Goal: Information Seeking & Learning: Check status

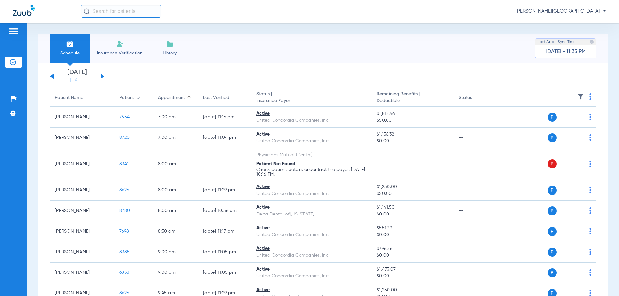
click at [101, 75] on button at bounding box center [103, 76] width 4 height 5
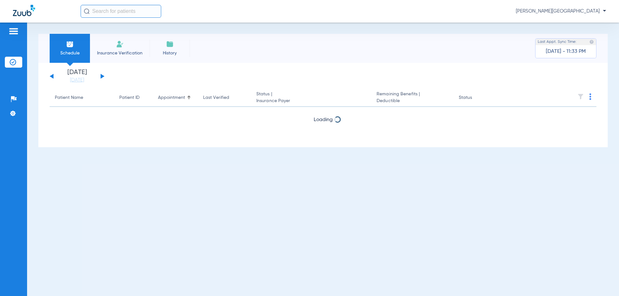
click at [102, 76] on button at bounding box center [103, 76] width 4 height 5
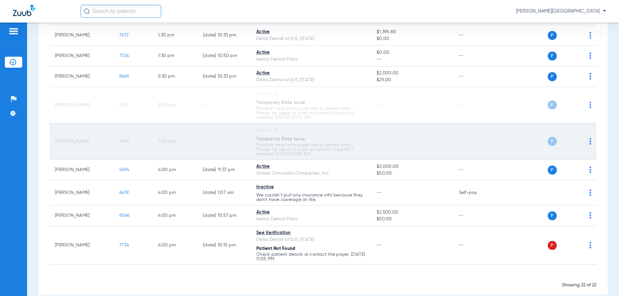
scroll to position [365, 0]
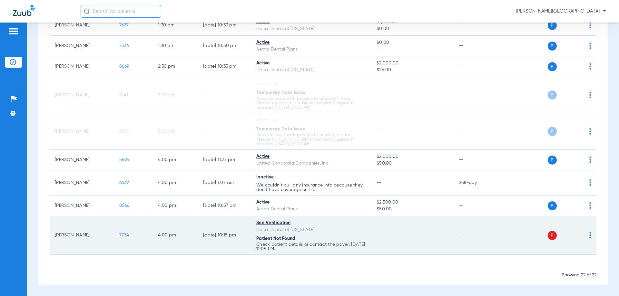
click at [125, 237] on span "7734" at bounding box center [124, 235] width 10 height 5
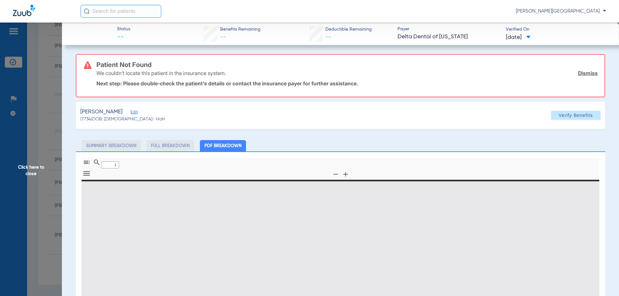
type input "0"
select select "page-width"
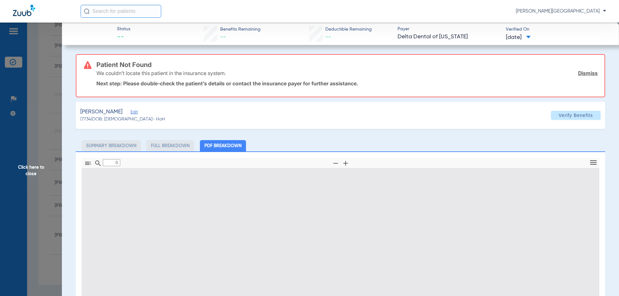
type input "1"
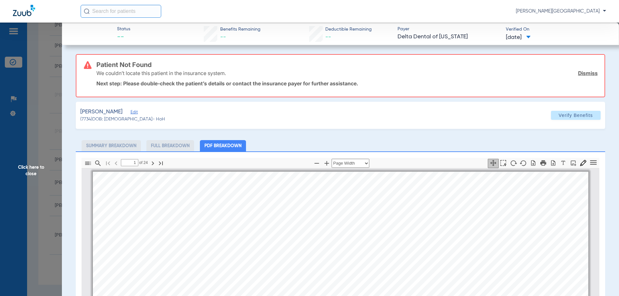
scroll to position [3, 0]
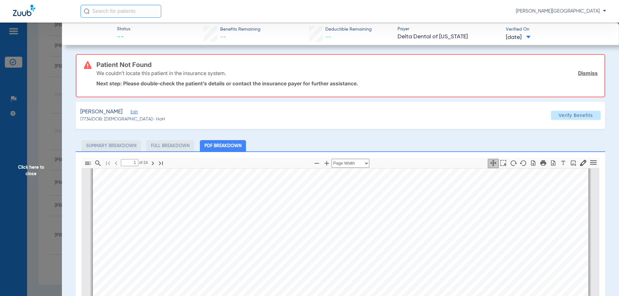
click at [27, 110] on span "Click here to close" at bounding box center [31, 171] width 62 height 296
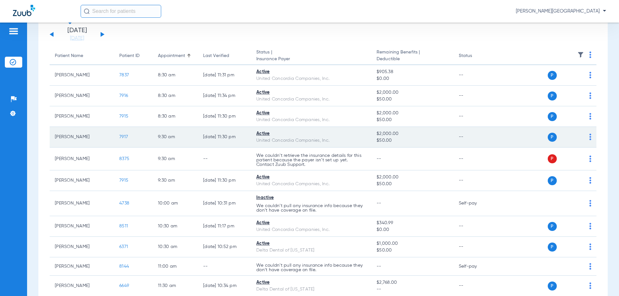
scroll to position [0, 0]
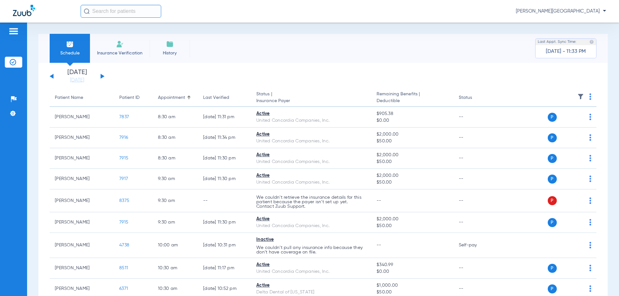
click at [104, 75] on div "[DATE] [DATE] [DATE] [DATE] [DATE] [DATE] [DATE] [DATE] [DATE] [DATE] [DATE] [D…" at bounding box center [77, 76] width 55 height 14
click at [102, 76] on button at bounding box center [103, 76] width 4 height 5
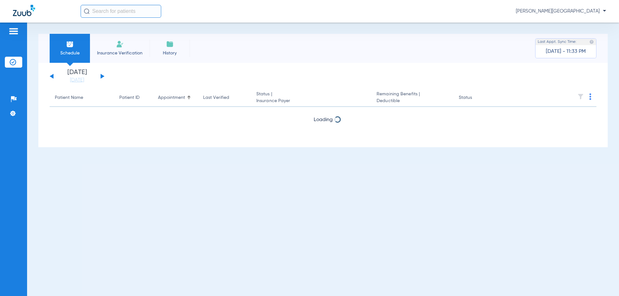
click at [102, 76] on button at bounding box center [103, 76] width 4 height 5
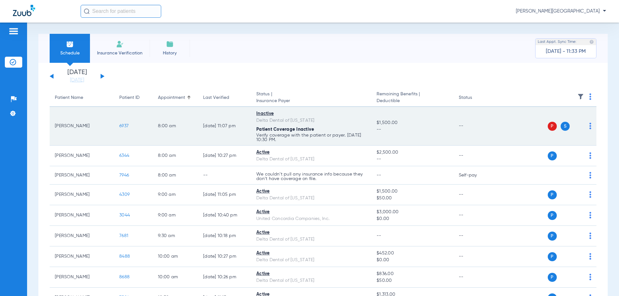
click at [124, 128] on span "6937" at bounding box center [123, 126] width 9 height 5
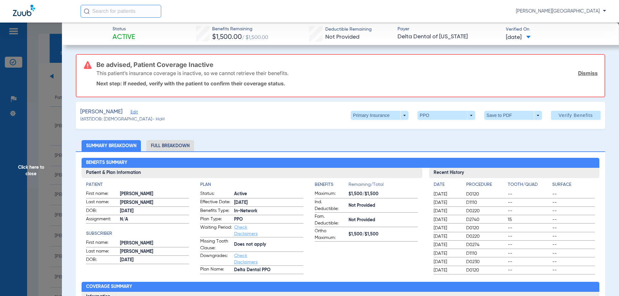
click at [26, 173] on span "Click here to close" at bounding box center [31, 171] width 62 height 296
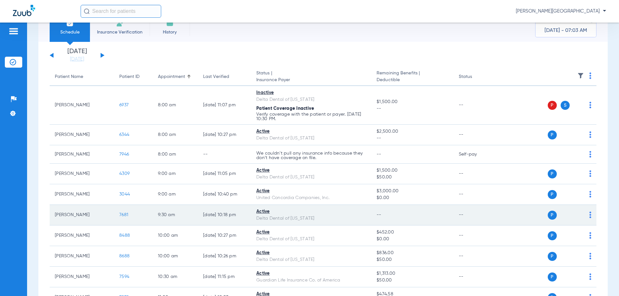
scroll to position [32, 0]
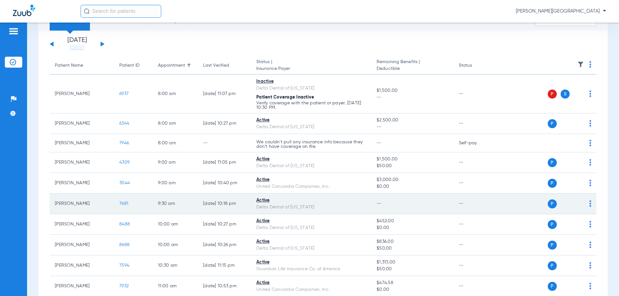
click at [125, 204] on span "7681" at bounding box center [123, 204] width 9 height 5
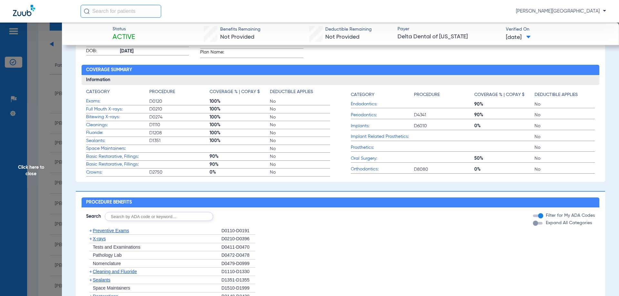
scroll to position [194, 0]
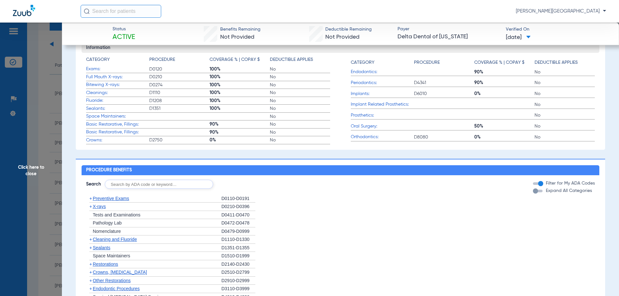
click at [30, 169] on span "Click here to close" at bounding box center [31, 171] width 62 height 296
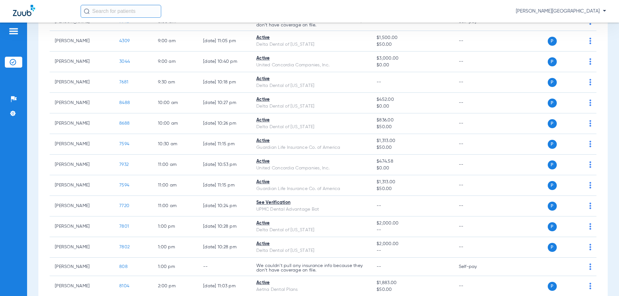
scroll to position [161, 0]
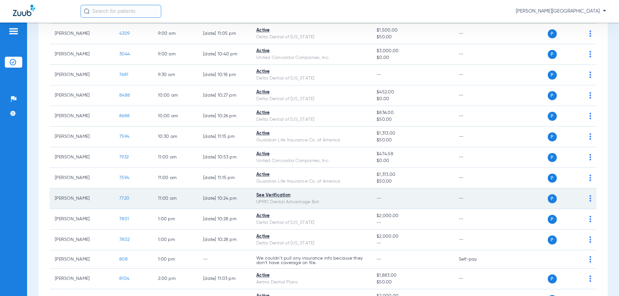
click at [124, 197] on span "7720" at bounding box center [124, 198] width 10 height 5
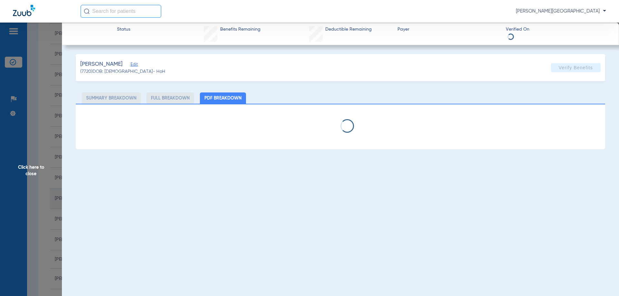
select select "page-width"
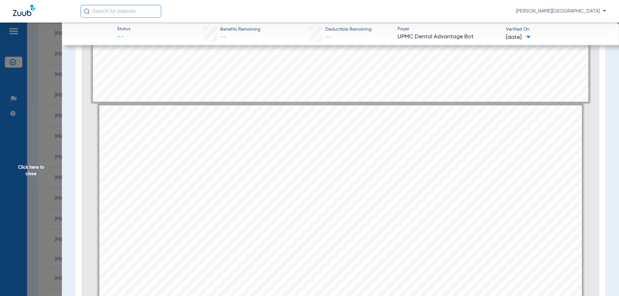
scroll to position [584, 0]
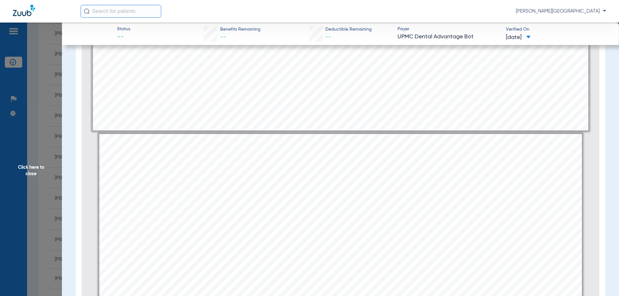
type input "1"
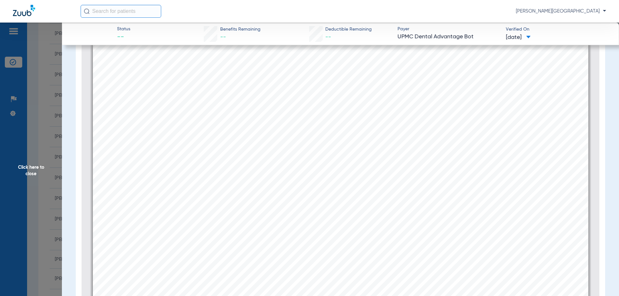
scroll to position [0, 0]
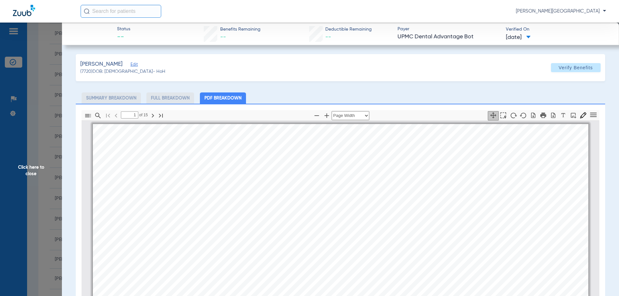
click at [28, 171] on span "Click here to close" at bounding box center [31, 171] width 62 height 296
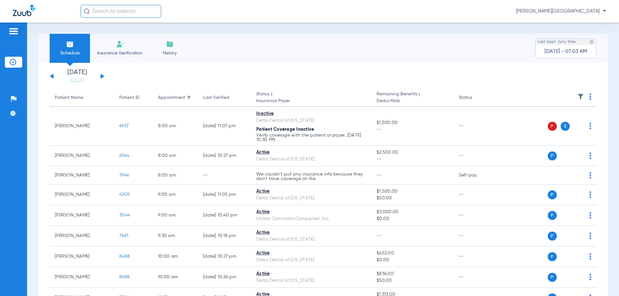
click at [54, 76] on div "[DATE] [DATE] [DATE] [DATE] [DATE] [DATE] [DATE] [DATE] [DATE] [DATE] [DATE] [D…" at bounding box center [77, 76] width 55 height 14
click at [53, 76] on button at bounding box center [52, 76] width 4 height 5
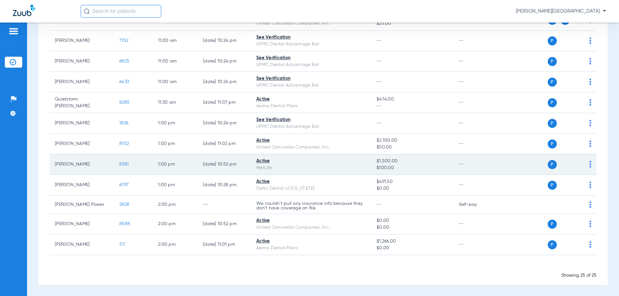
scroll to position [361, 0]
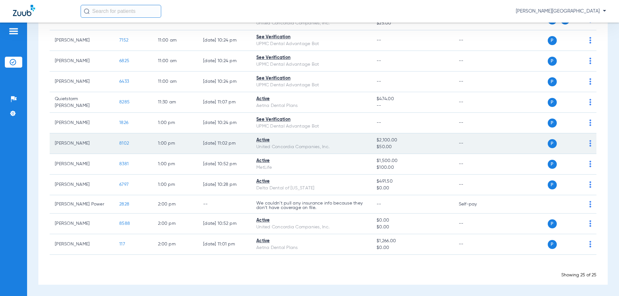
click at [124, 144] on span "8102" at bounding box center [124, 143] width 10 height 5
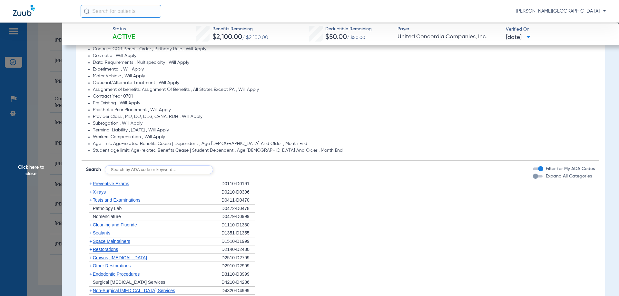
scroll to position [355, 0]
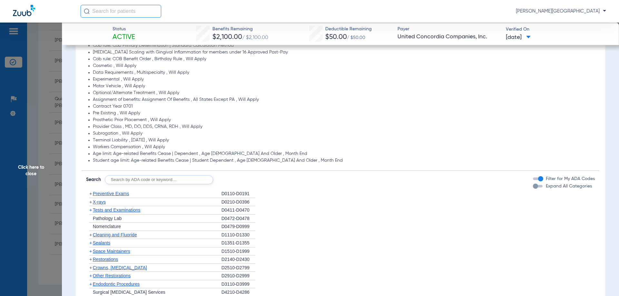
click at [168, 181] on input "text" at bounding box center [159, 179] width 108 height 9
type input "2950"
click at [241, 176] on button "Search" at bounding box center [236, 179] width 25 height 9
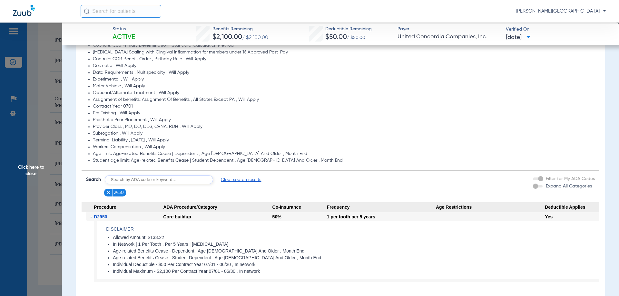
scroll to position [387, 0]
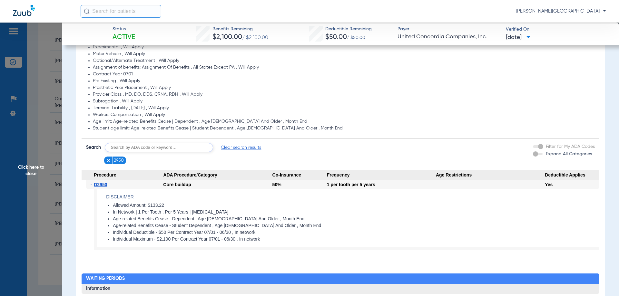
click at [105, 164] on li "2950" at bounding box center [115, 161] width 22 height 8
click at [107, 162] on img at bounding box center [108, 160] width 5 height 5
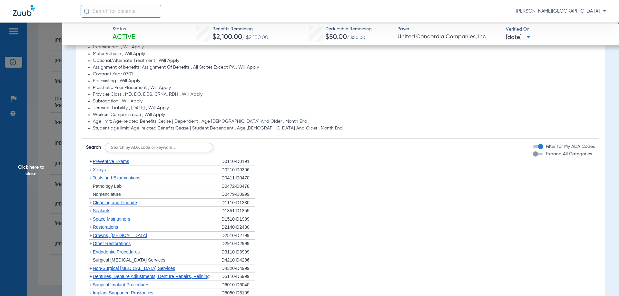
click at [130, 148] on input "text" at bounding box center [159, 147] width 108 height 9
type input "6058"
click button "Search" at bounding box center [236, 147] width 25 height 9
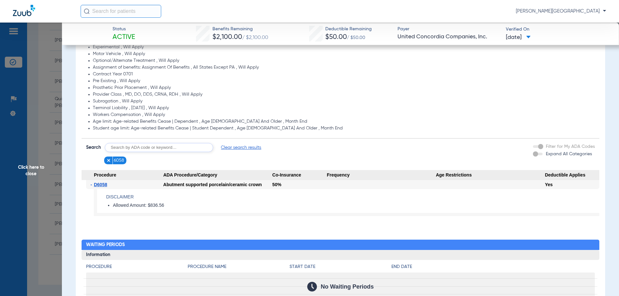
click at [105, 162] on li "6058" at bounding box center [115, 161] width 23 height 8
click at [106, 161] on img at bounding box center [108, 160] width 5 height 5
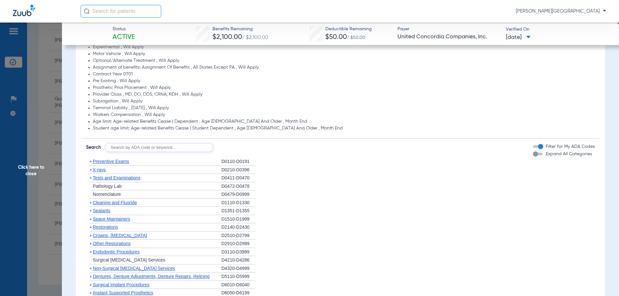
click at [129, 148] on input "text" at bounding box center [159, 147] width 108 height 9
type input "2950"
click button "Search" at bounding box center [236, 147] width 25 height 9
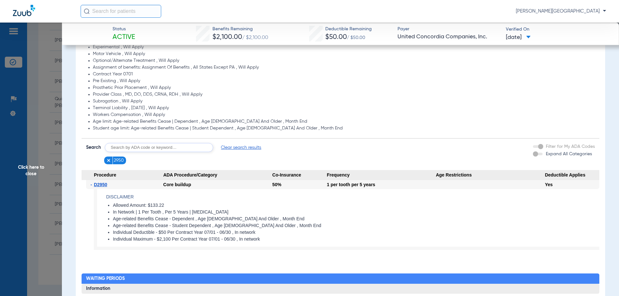
click at [109, 161] on img at bounding box center [108, 160] width 5 height 5
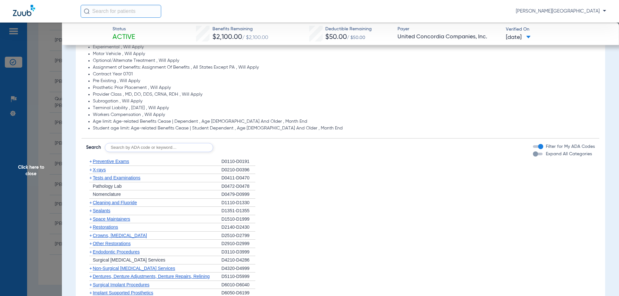
click at [96, 170] on span "X-rays" at bounding box center [99, 169] width 13 height 5
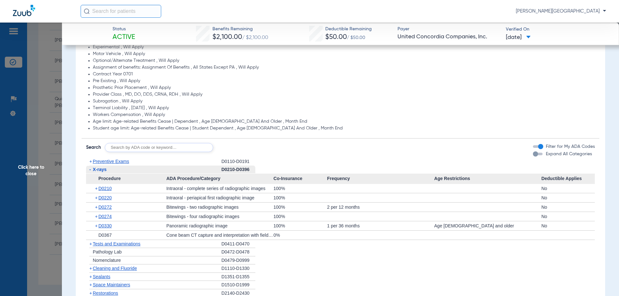
click at [91, 161] on span "+" at bounding box center [90, 161] width 3 height 5
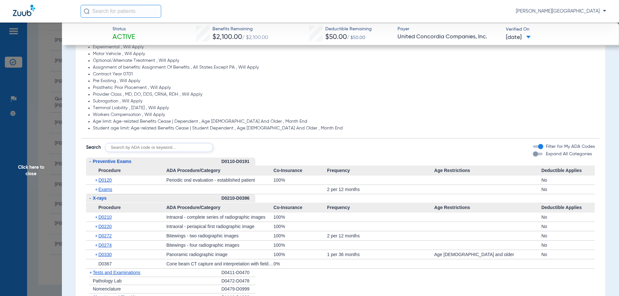
click at [91, 161] on span "-" at bounding box center [90, 161] width 2 height 5
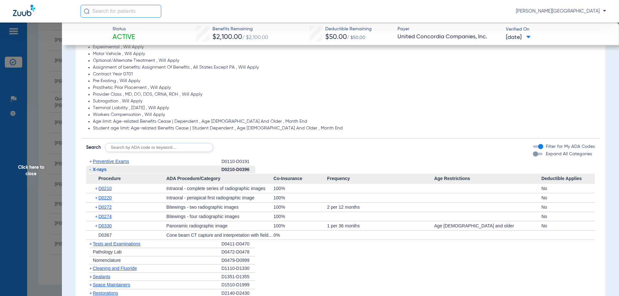
click at [90, 170] on span "-" at bounding box center [90, 169] width 2 height 5
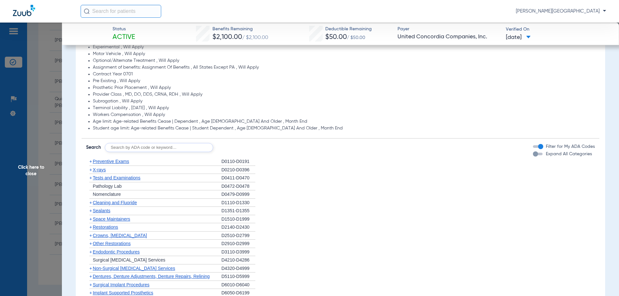
click at [119, 161] on span "Preventive Exams" at bounding box center [111, 161] width 36 height 5
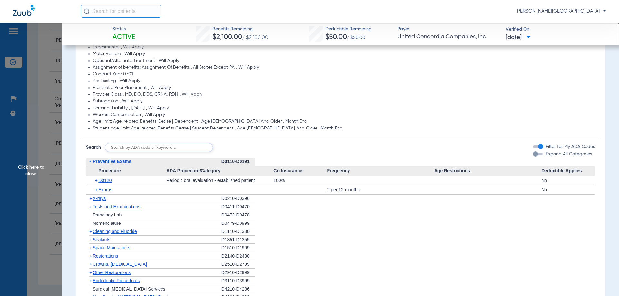
click at [119, 161] on span "Preventive Exams" at bounding box center [112, 161] width 39 height 5
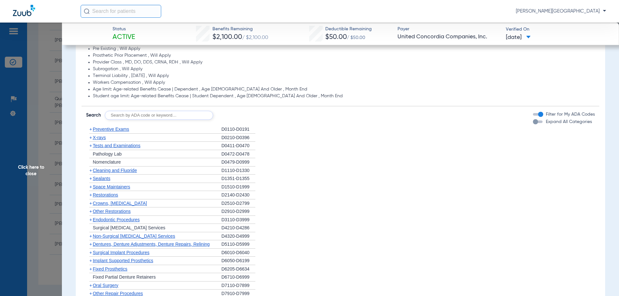
scroll to position [452, 0]
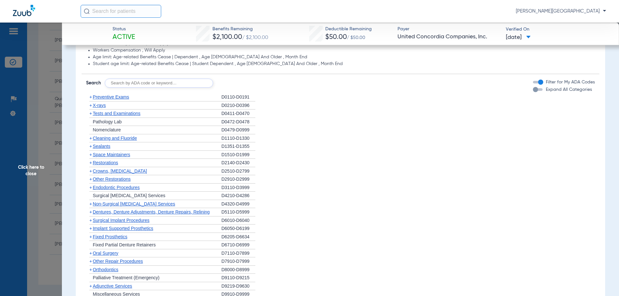
click at [124, 140] on span "Cleaning and Fluoride" at bounding box center [115, 138] width 44 height 5
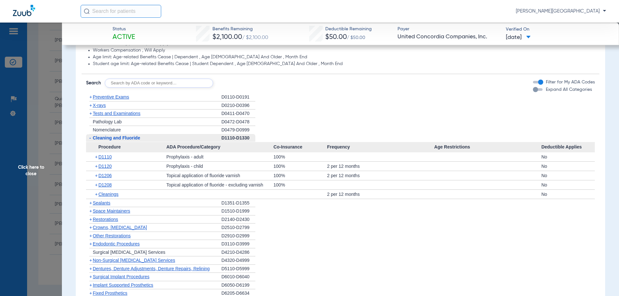
click at [89, 137] on span "-" at bounding box center [90, 137] width 2 height 5
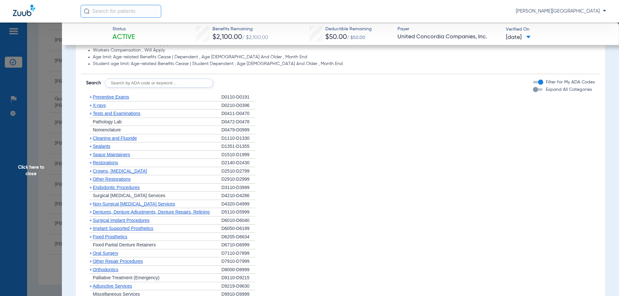
click at [107, 146] on span "Sealants" at bounding box center [101, 146] width 17 height 5
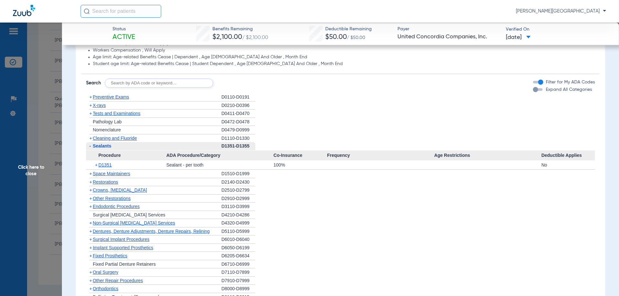
click at [110, 145] on span "Sealants" at bounding box center [102, 146] width 19 height 5
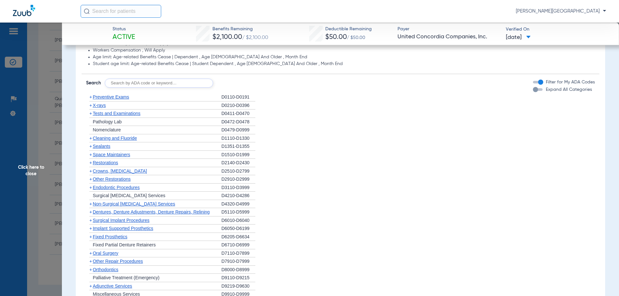
click at [110, 170] on span "Crowns, [MEDICAL_DATA]" at bounding box center [120, 171] width 54 height 5
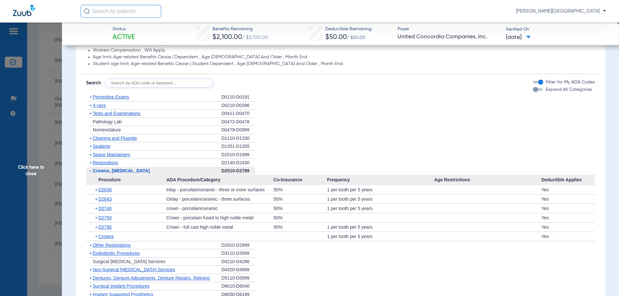
click at [127, 171] on span "Crowns, [MEDICAL_DATA]" at bounding box center [121, 170] width 57 height 5
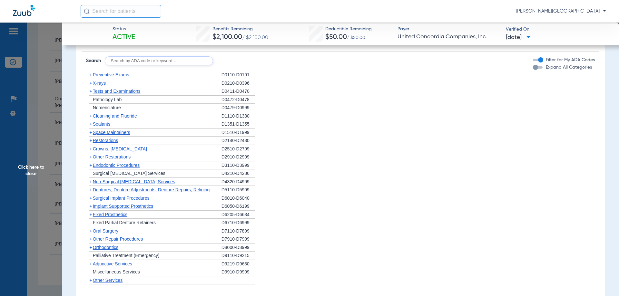
scroll to position [484, 0]
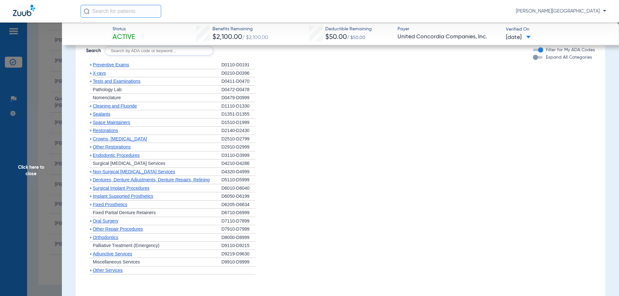
click at [154, 174] on span "Non-Surgical [MEDICAL_DATA] Services" at bounding box center [134, 171] width 82 height 5
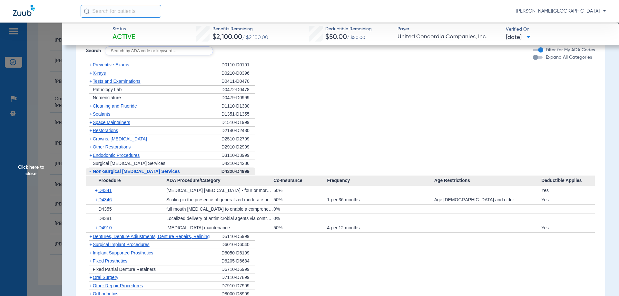
click at [89, 172] on span "-" at bounding box center [89, 172] width 7 height 8
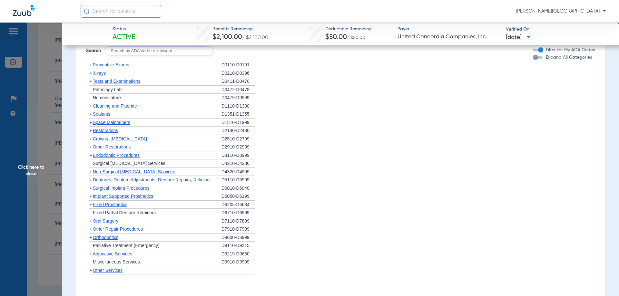
click at [154, 180] on span "Dentures, Denture Adjustments, Denture Repairs, Relining" at bounding box center [151, 179] width 117 height 5
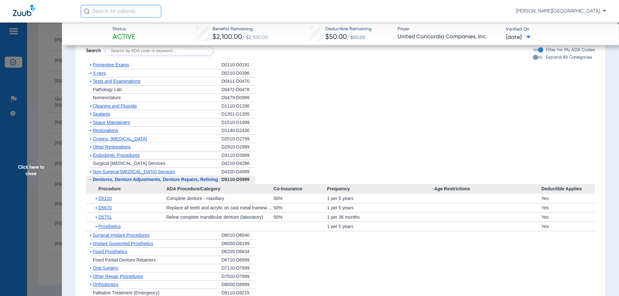
click at [89, 181] on span "-" at bounding box center [90, 179] width 2 height 5
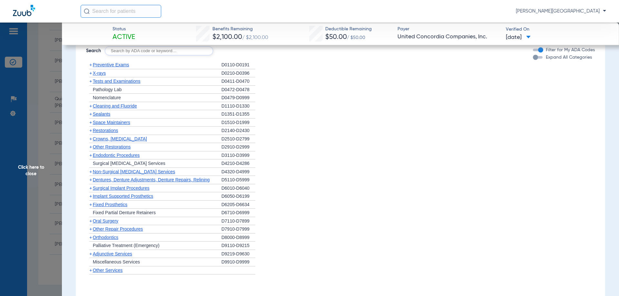
click at [25, 168] on span "Click here to close" at bounding box center [31, 171] width 62 height 296
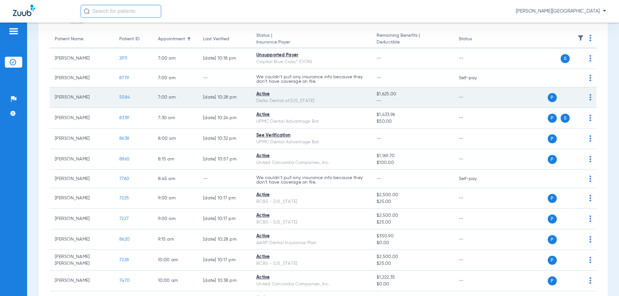
scroll to position [0, 0]
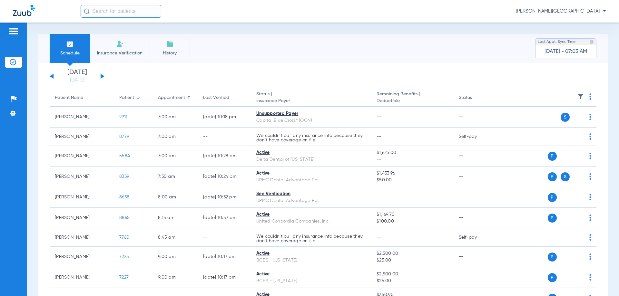
click at [101, 75] on button at bounding box center [103, 76] width 4 height 5
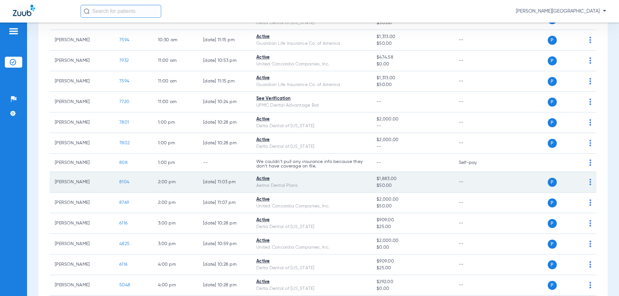
scroll to position [290, 0]
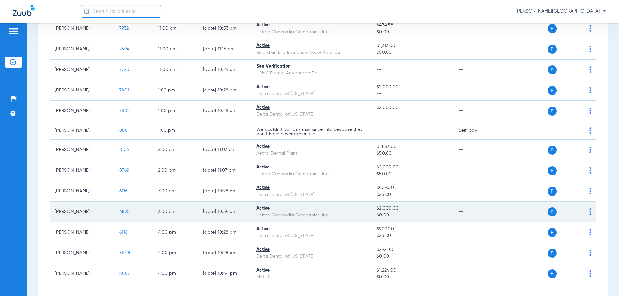
click at [122, 211] on span "4825" at bounding box center [124, 212] width 10 height 5
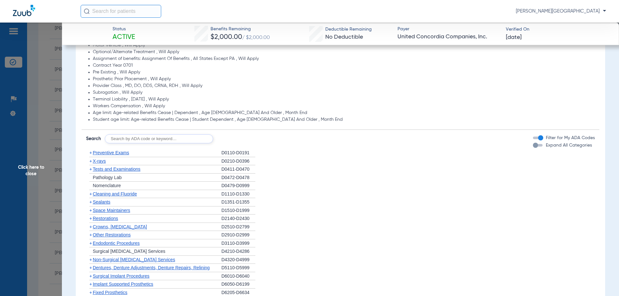
scroll to position [404, 0]
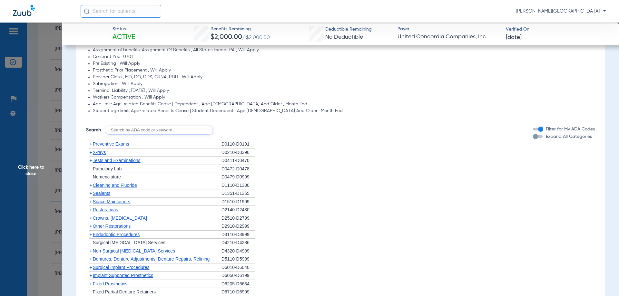
click at [127, 132] on input "text" at bounding box center [159, 130] width 108 height 9
type input "6057"
click button "Search" at bounding box center [236, 130] width 25 height 9
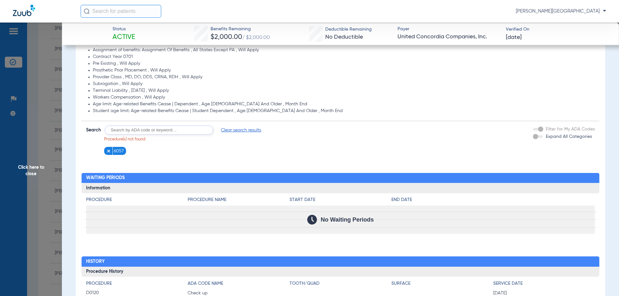
click at [106, 152] on img at bounding box center [108, 151] width 5 height 5
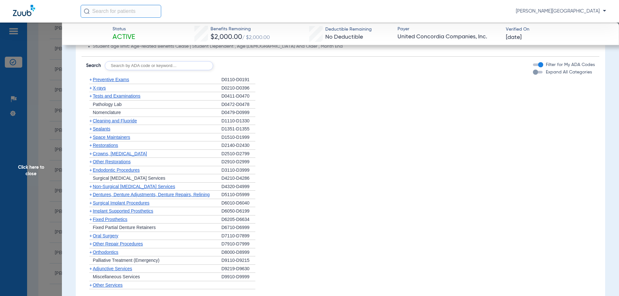
scroll to position [501, 0]
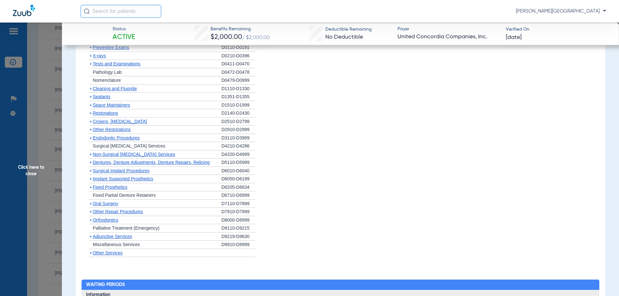
click at [143, 181] on span "Implant Supported Prosthetics" at bounding box center [123, 178] width 61 height 5
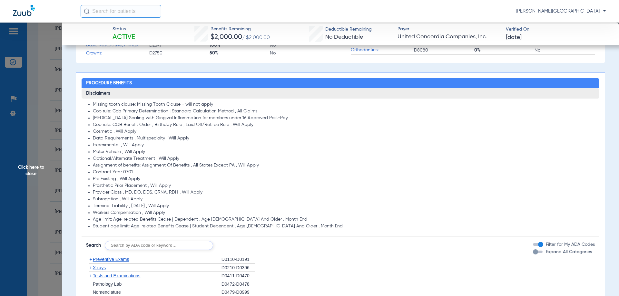
scroll to position [404, 0]
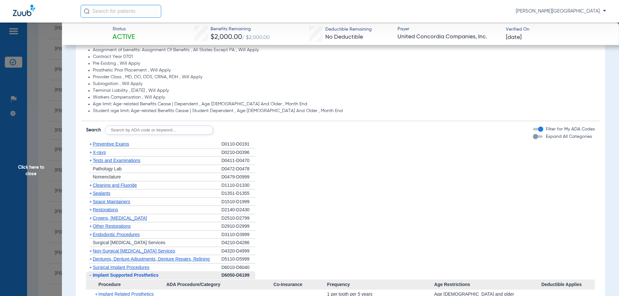
click at [128, 133] on input "text" at bounding box center [159, 130] width 108 height 9
type input "6058"
click button "Search" at bounding box center [236, 130] width 25 height 9
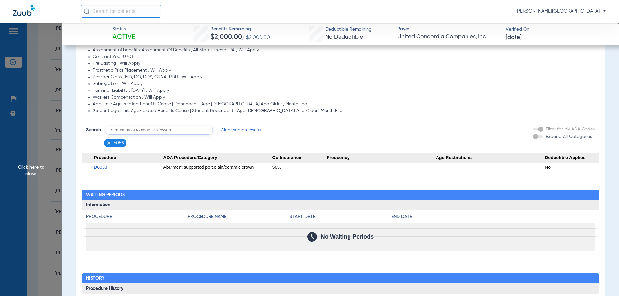
click at [110, 142] on img at bounding box center [108, 143] width 5 height 5
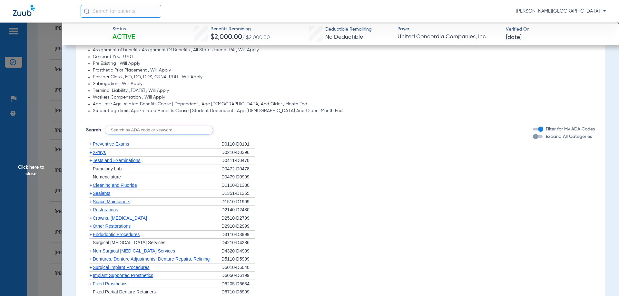
click at [128, 131] on input "text" at bounding box center [159, 130] width 108 height 9
type input "4355"
click button "Search" at bounding box center [236, 130] width 25 height 9
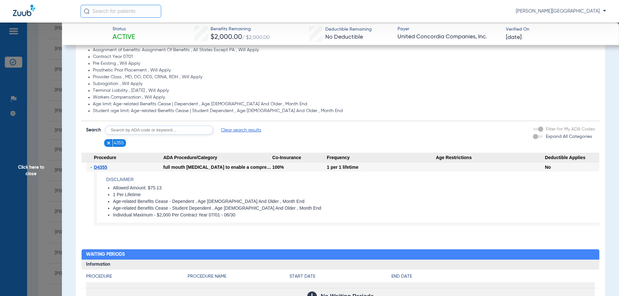
click at [105, 144] on li "4355" at bounding box center [115, 143] width 22 height 8
click at [107, 143] on img at bounding box center [108, 143] width 5 height 5
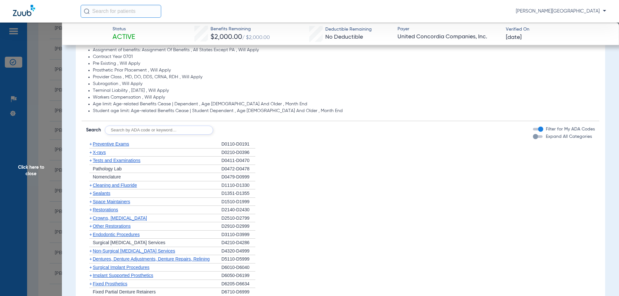
click at [117, 133] on input "text" at bounding box center [159, 130] width 108 height 9
type input "4341"
click at [241, 130] on button "Search" at bounding box center [236, 130] width 25 height 9
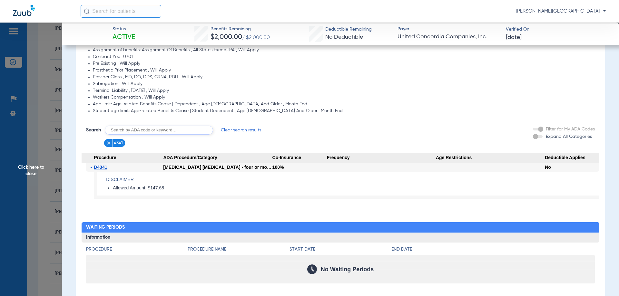
click at [108, 144] on img at bounding box center [108, 143] width 5 height 5
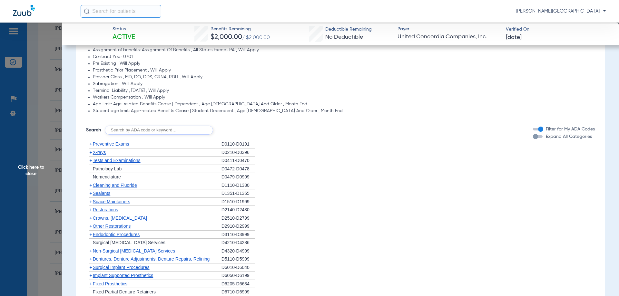
click at [120, 133] on input "text" at bounding box center [159, 130] width 108 height 9
type input "4910"
click button "Search" at bounding box center [236, 130] width 25 height 9
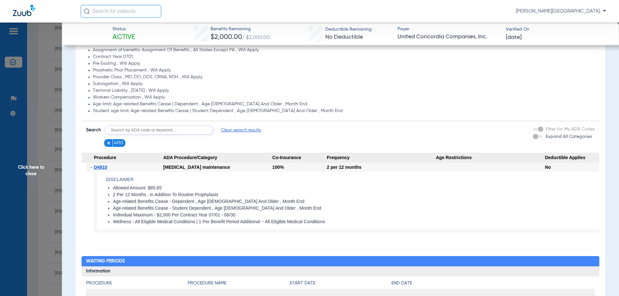
click at [109, 143] on img at bounding box center [108, 143] width 5 height 5
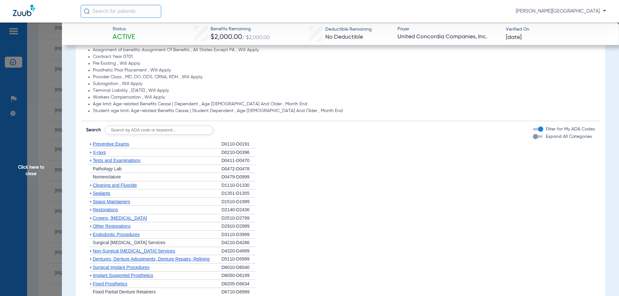
click at [134, 130] on input "text" at bounding box center [159, 130] width 108 height 9
type input "4346"
click at [233, 129] on button "Search" at bounding box center [236, 130] width 25 height 9
